Goal: Task Accomplishment & Management: Complete application form

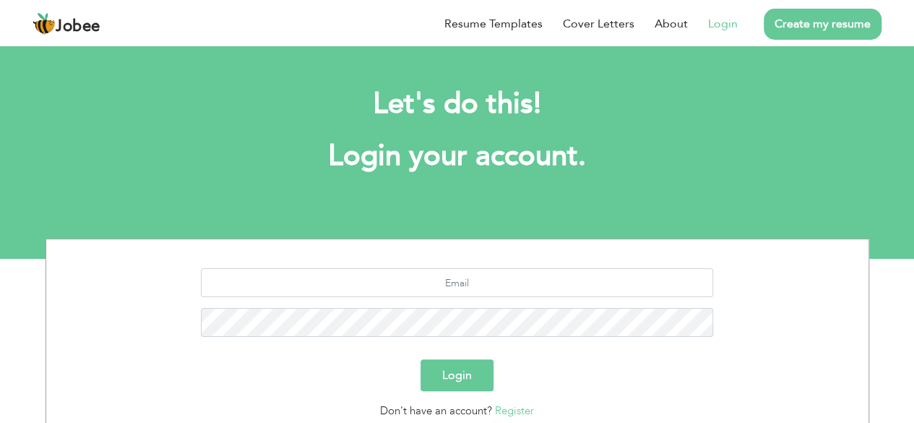
click at [775, 26] on link "Create my resume" at bounding box center [823, 24] width 118 height 31
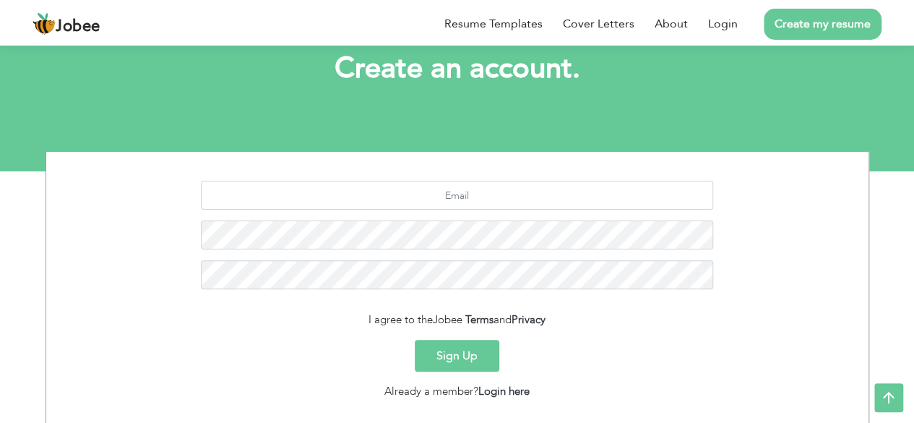
scroll to position [166, 0]
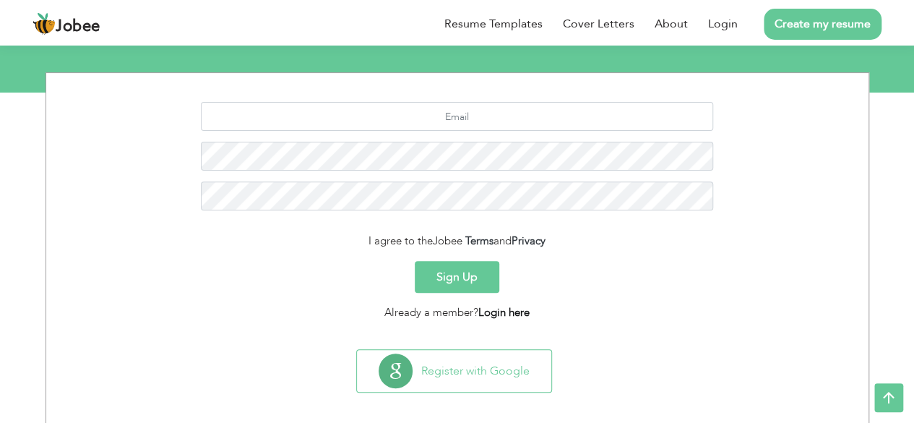
click at [503, 313] on link "Login here" at bounding box center [504, 312] width 51 height 14
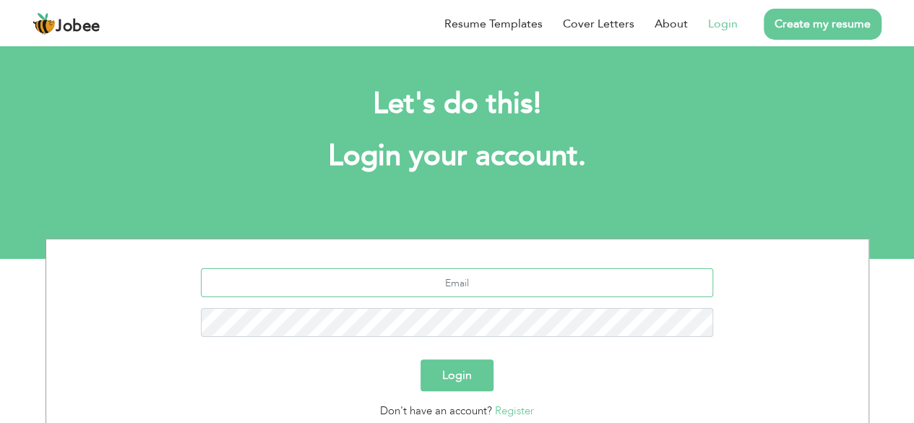
click at [486, 280] on input "text" at bounding box center [457, 282] width 513 height 29
type input "hanxii46@gmail.com"
click at [469, 367] on button "Login" at bounding box center [457, 375] width 73 height 32
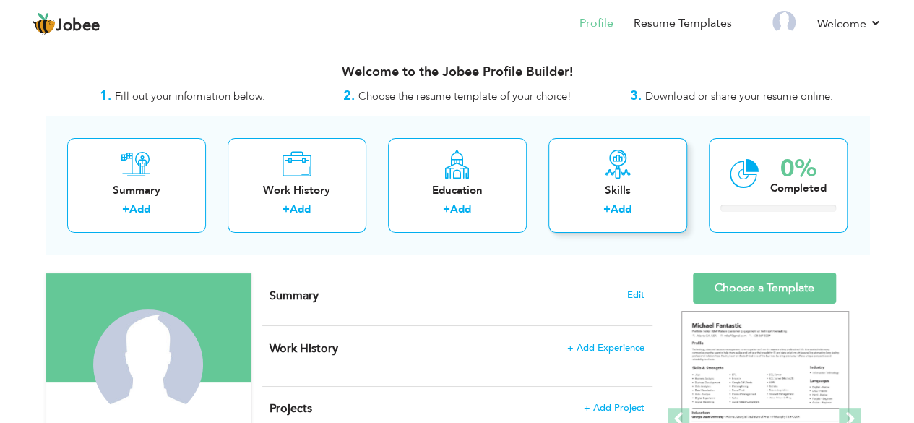
click at [615, 209] on link "Add" at bounding box center [621, 209] width 21 height 14
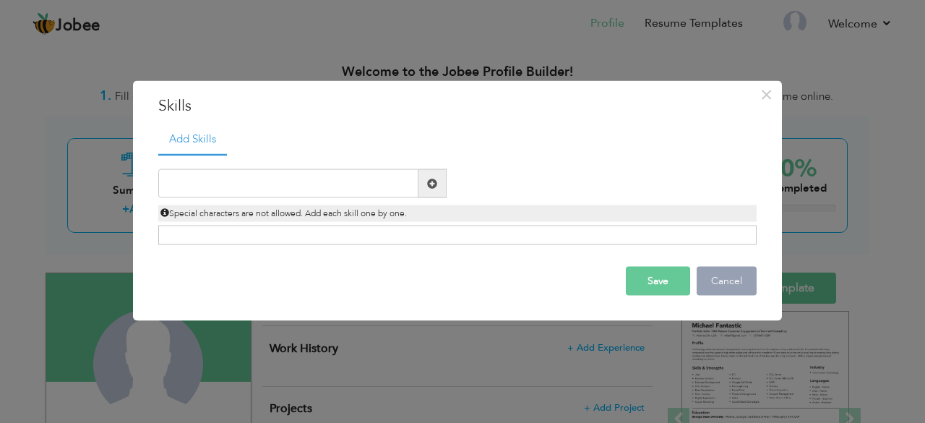
click at [708, 272] on button "Cancel" at bounding box center [727, 281] width 60 height 29
